Goal: Find specific page/section: Find specific page/section

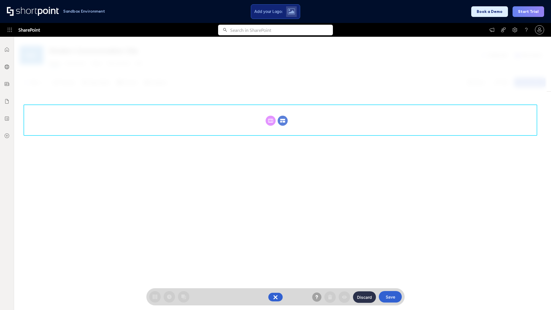
click at [283, 120] on circle at bounding box center [283, 121] width 10 height 10
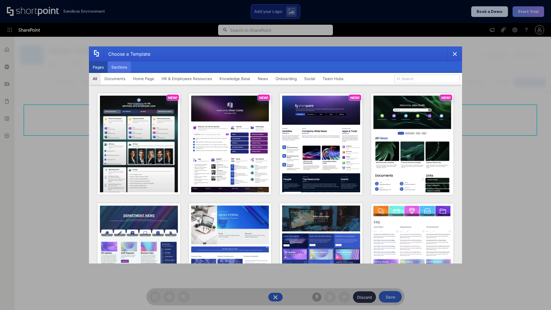
click at [119, 67] on button "Sections" at bounding box center [119, 66] width 23 height 11
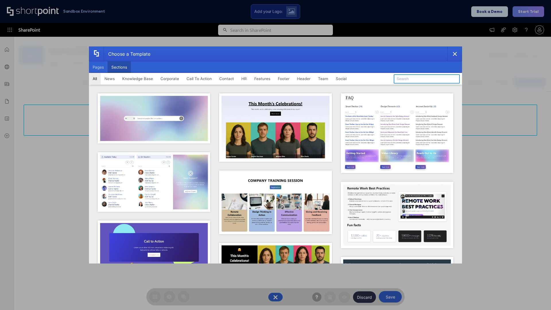
type input "Healthcare Header"
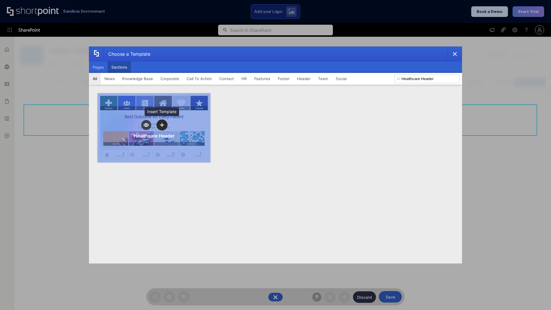
click at [162, 125] on icon "template selector" at bounding box center [162, 125] width 4 height 4
